Goal: Task Accomplishment & Management: Use online tool/utility

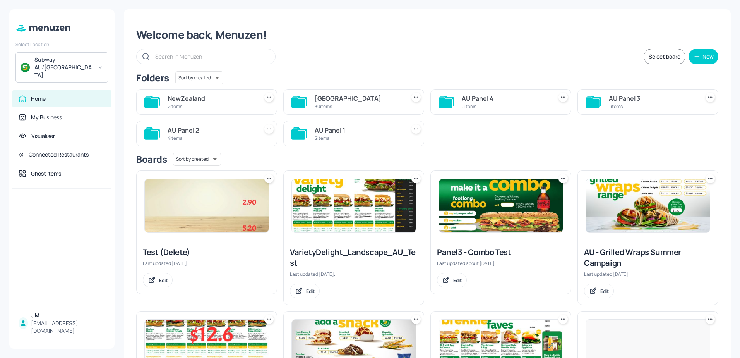
click at [41, 29] on icon at bounding box center [43, 28] width 56 height 9
click at [21, 27] on icon at bounding box center [43, 28] width 56 height 9
click at [32, 60] on div "Subway AU/NZ" at bounding box center [61, 67] width 93 height 30
click at [34, 122] on div at bounding box center [370, 179] width 740 height 358
click at [41, 146] on div "Connected Restaurants" at bounding box center [61, 154] width 99 height 17
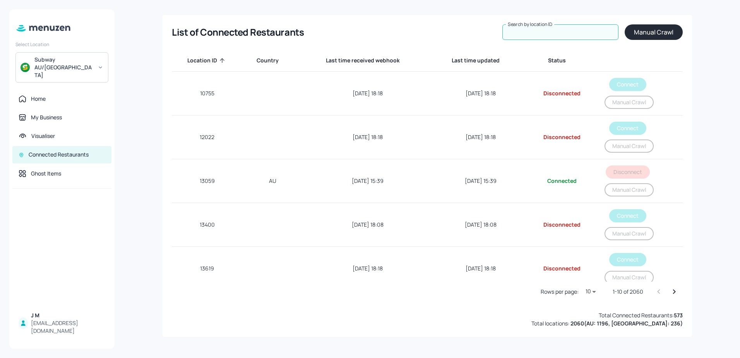
click at [565, 26] on input "Search by location ID" at bounding box center [560, 31] width 116 height 15
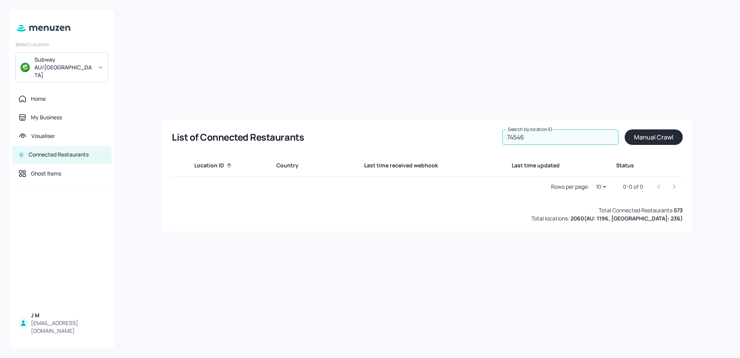
type input "74546"
click at [652, 137] on button "Manual Crawl" at bounding box center [654, 136] width 58 height 15
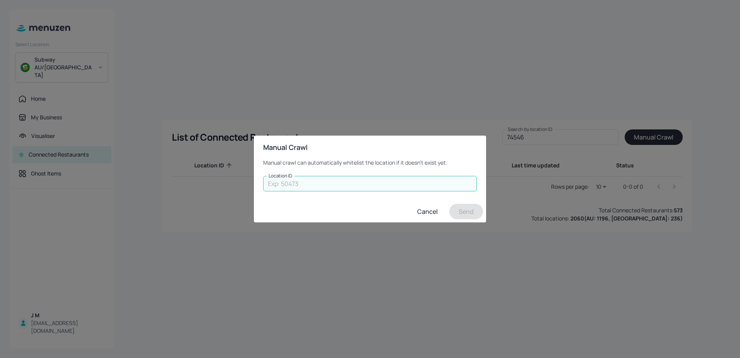
click at [368, 183] on input "Location ID" at bounding box center [370, 183] width 214 height 15
click at [410, 134] on div "Manual Crawl Manual crawl can automatically whitelist the location if it doesn'…" at bounding box center [370, 179] width 740 height 358
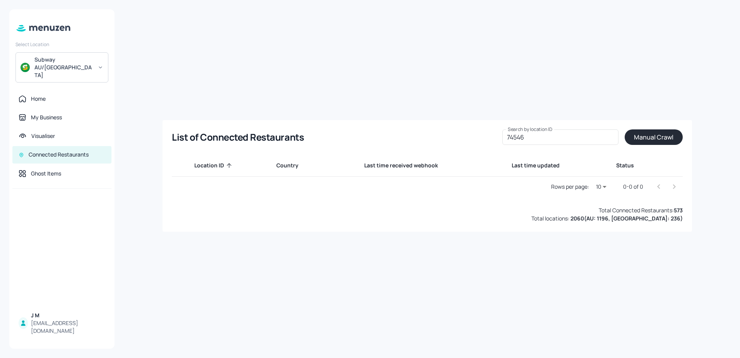
click at [654, 132] on button "Manual Crawl" at bounding box center [654, 136] width 58 height 15
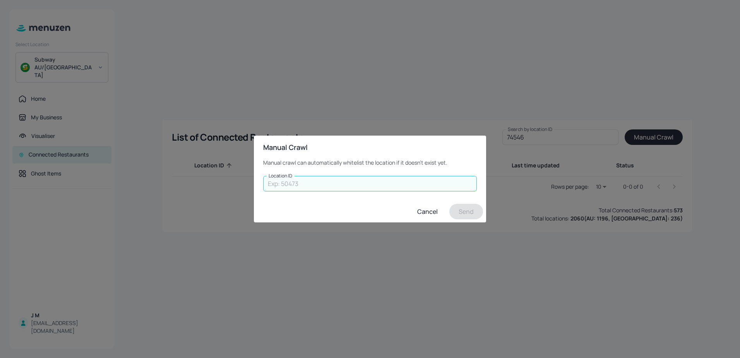
click at [406, 181] on input "Location ID" at bounding box center [370, 183] width 214 height 15
type input "74546"
click at [468, 206] on button "Send" at bounding box center [466, 211] width 34 height 15
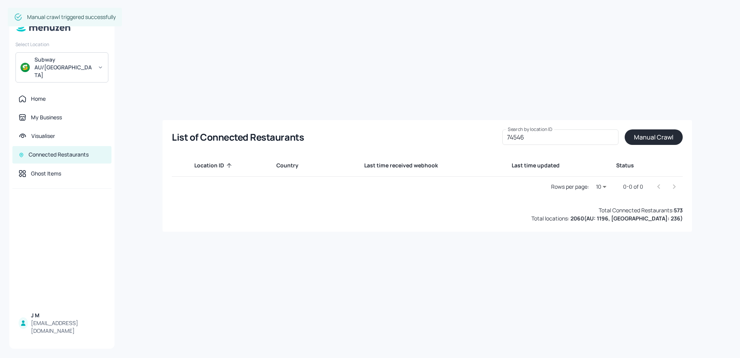
click at [57, 146] on div "Connected Restaurants" at bounding box center [61, 154] width 99 height 17
click at [45, 132] on div "Visualiser" at bounding box center [43, 136] width 24 height 8
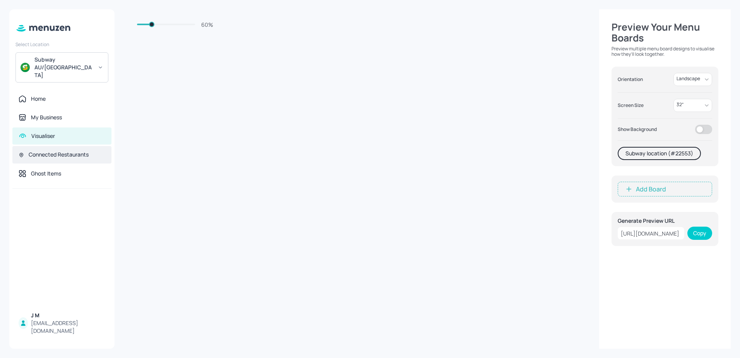
click at [48, 151] on div "Connected Restaurants" at bounding box center [59, 155] width 60 height 8
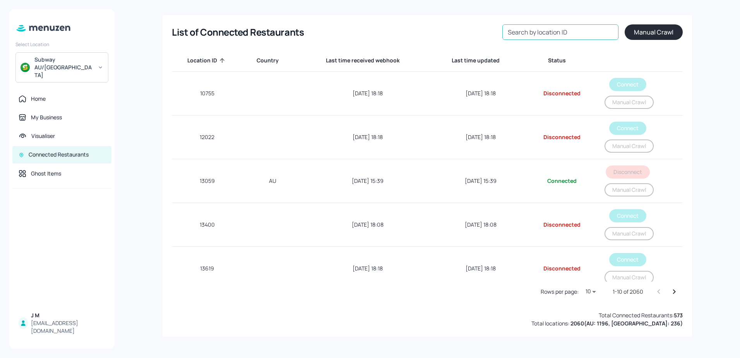
click at [556, 33] on div "Search by location ID Search by location ID" at bounding box center [560, 31] width 116 height 15
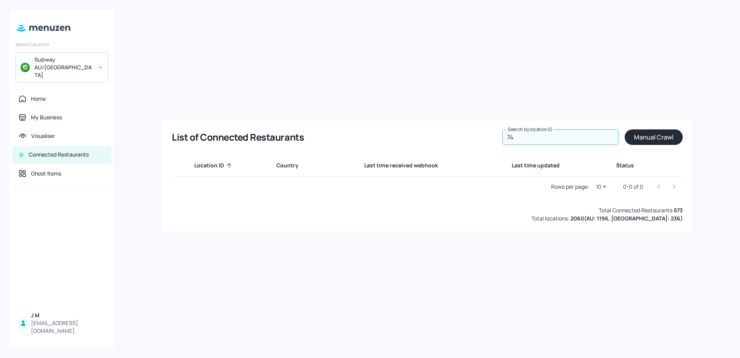
type input "7"
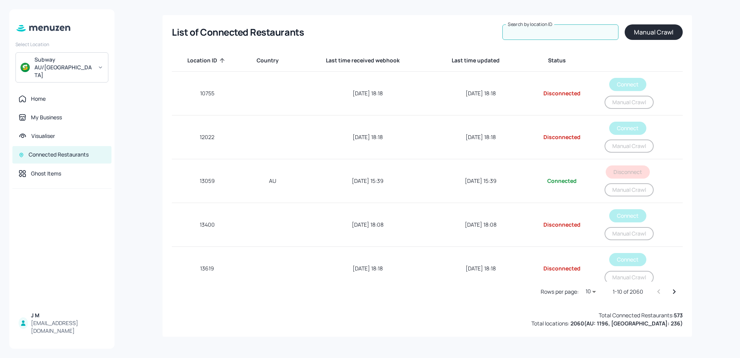
click at [558, 32] on input "Search by location ID" at bounding box center [560, 31] width 116 height 15
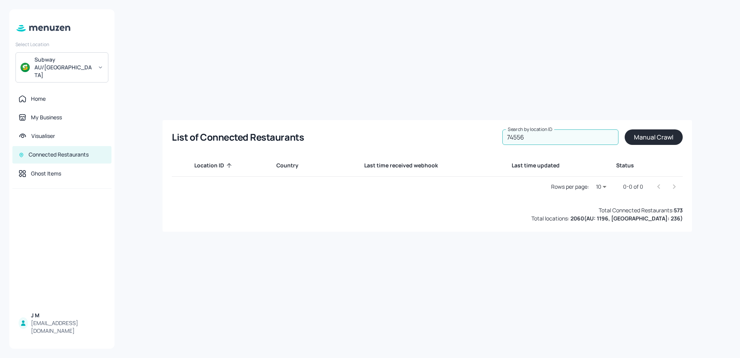
click at [522, 136] on input "74556" at bounding box center [560, 136] width 116 height 15
type input "74546"
click at [655, 139] on button "Manual Crawl" at bounding box center [654, 136] width 58 height 15
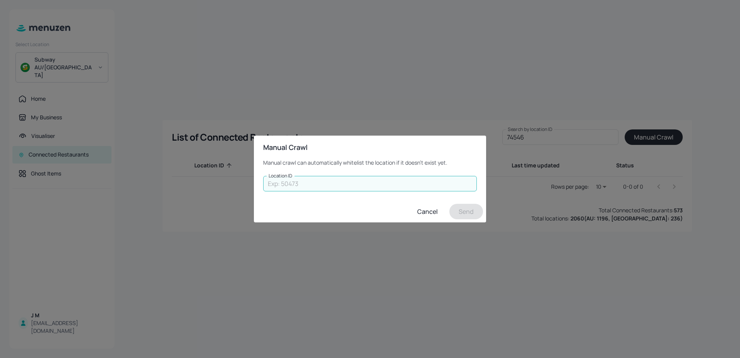
click at [392, 178] on input "Location ID" at bounding box center [370, 183] width 214 height 15
type input "74546"
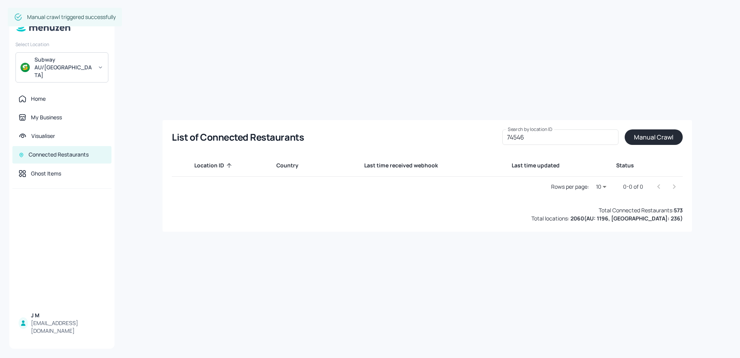
click at [522, 215] on div "Total Connected Restaurants: 573 Total locations: 2060 ( AU: 1196, NZ: 236 )" at bounding box center [427, 214] width 511 height 16
